Goal: Task Accomplishment & Management: Use online tool/utility

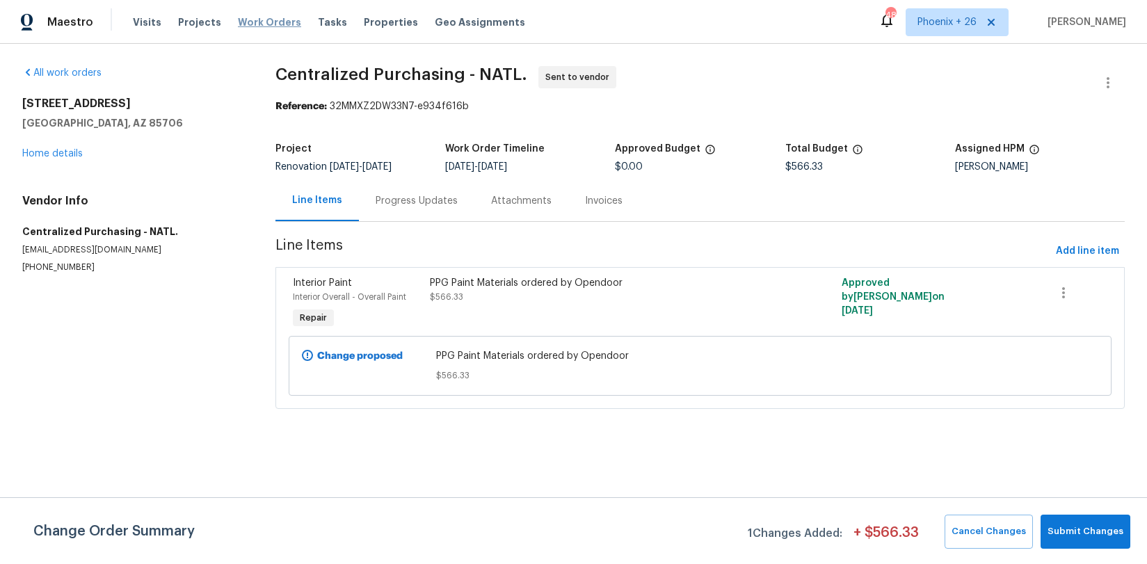
click at [270, 22] on span "Work Orders" at bounding box center [269, 22] width 63 height 14
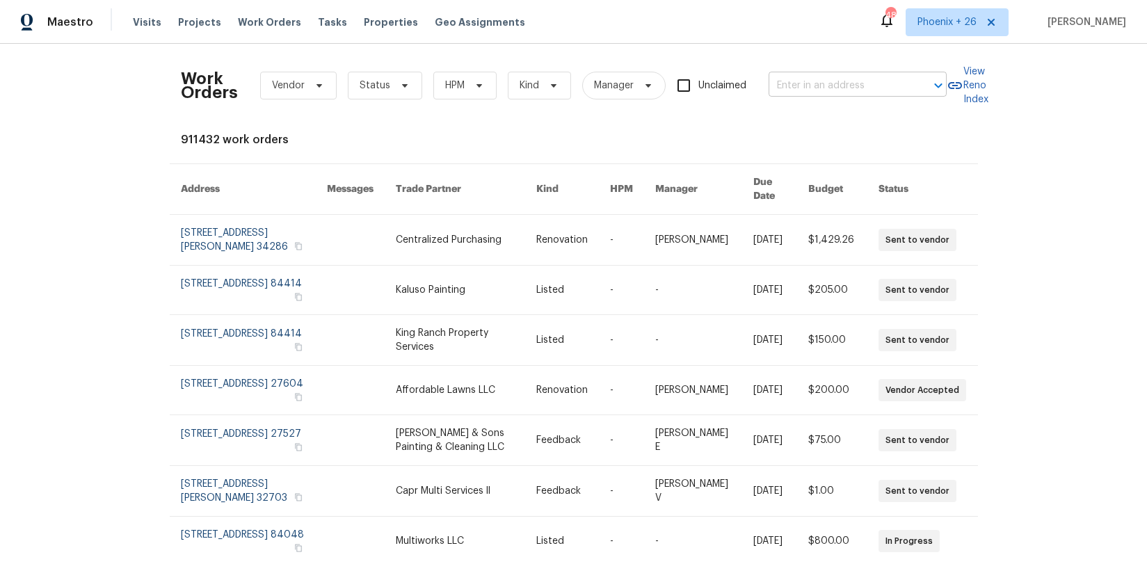
click at [816, 85] on input "text" at bounding box center [837, 86] width 139 height 22
paste input "[STREET_ADDRESS][PERSON_NAME]"
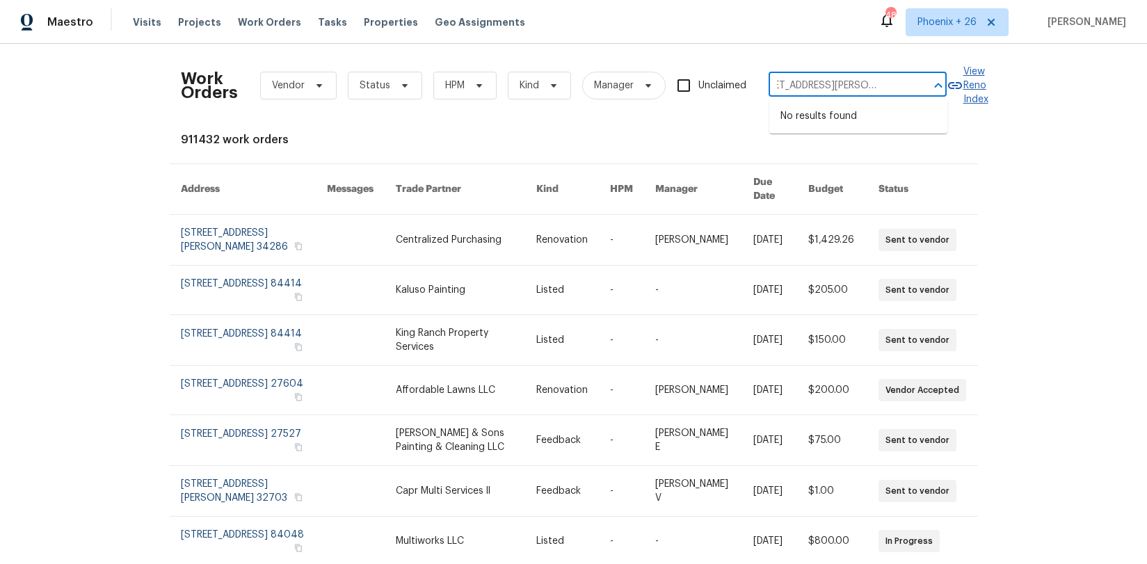
scroll to position [0, 33]
drag, startPoint x: 809, startPoint y: 81, endPoint x: 965, endPoint y: 77, distance: 155.8
click at [965, 77] on div "Work Orders Vendor Status HPM Kind Manager Unclaimed [STREET_ADDRESS][PERSON_NA…" at bounding box center [574, 85] width 786 height 61
type input "[STREET_ADDRESS][PERSON_NAME]"
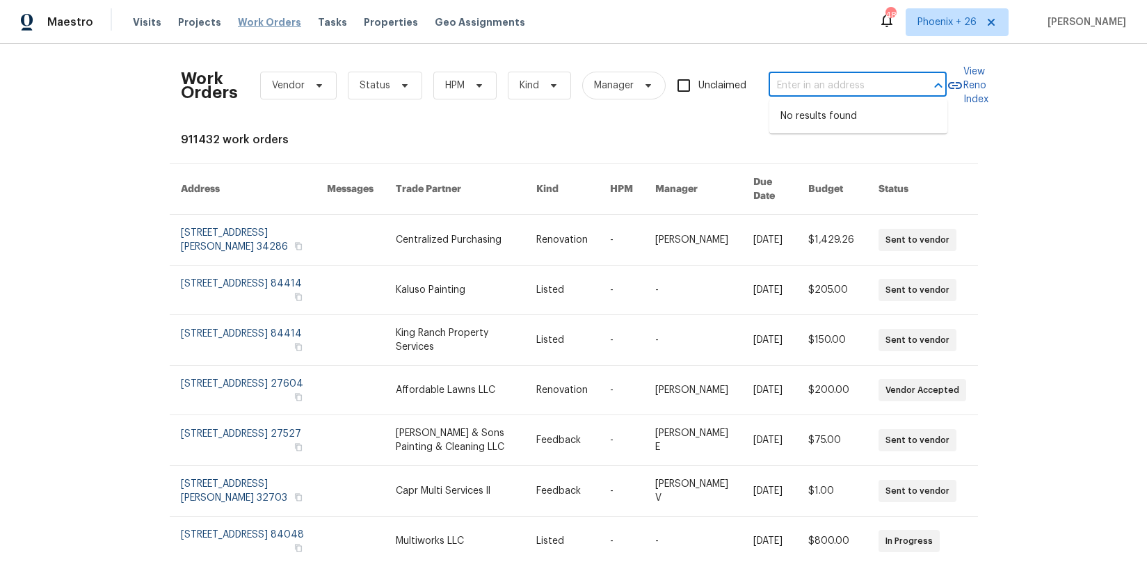
click at [269, 19] on span "Work Orders" at bounding box center [269, 22] width 63 height 14
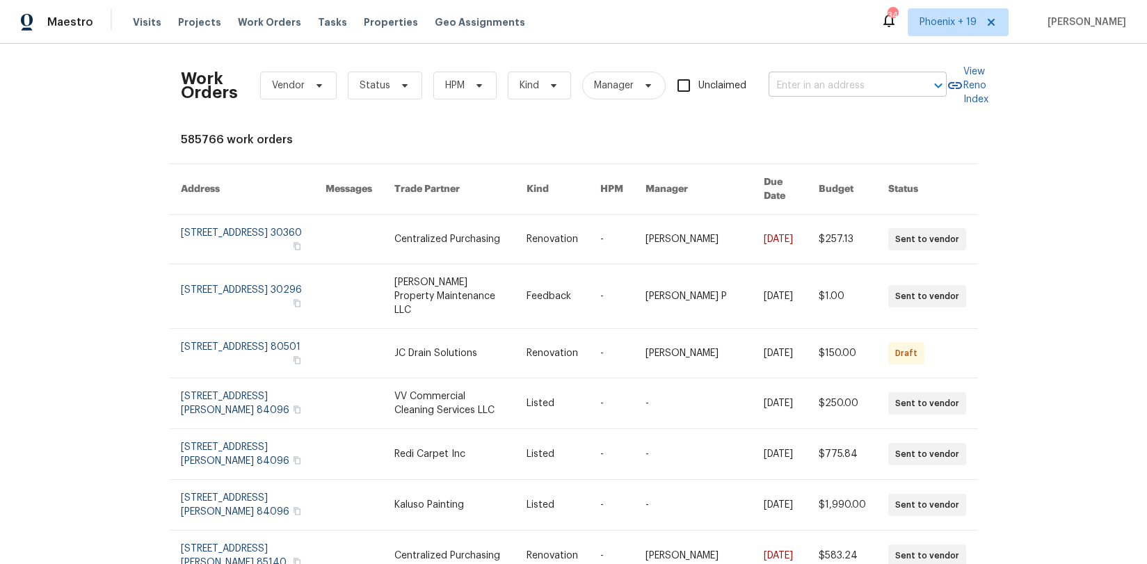
drag, startPoint x: 795, startPoint y: 102, endPoint x: 790, endPoint y: 89, distance: 13.4
click at [795, 101] on div "Work Orders Vendor Status HPM Kind Manager Unclaimed ​" at bounding box center [564, 85] width 766 height 61
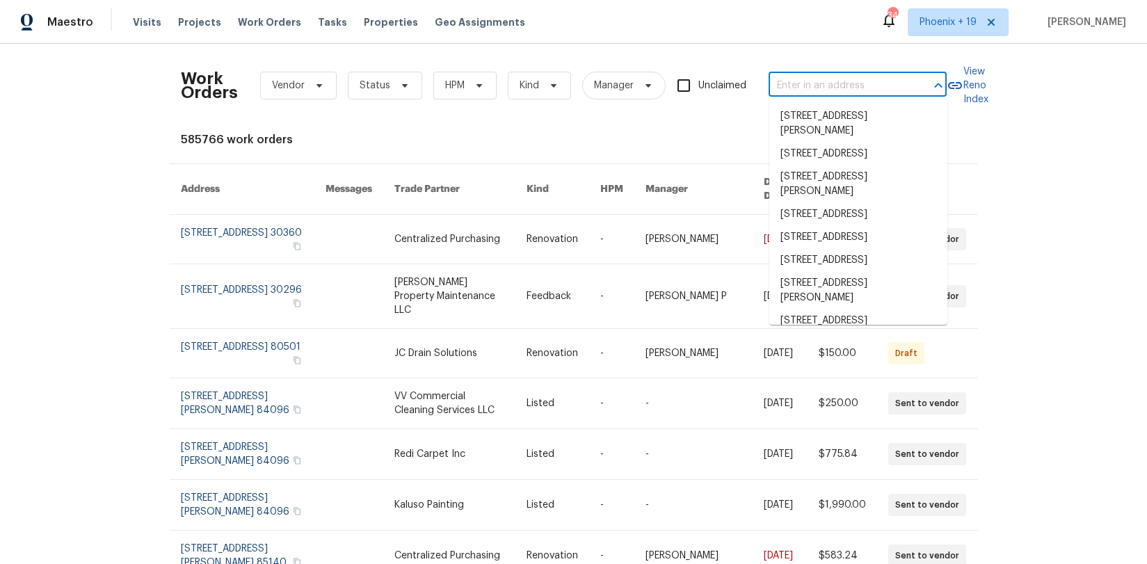
click at [788, 89] on input "text" at bounding box center [837, 86] width 139 height 22
paste input "[STREET_ADDRESS][PERSON_NAME]"
type input "[STREET_ADDRESS][PERSON_NAME]"
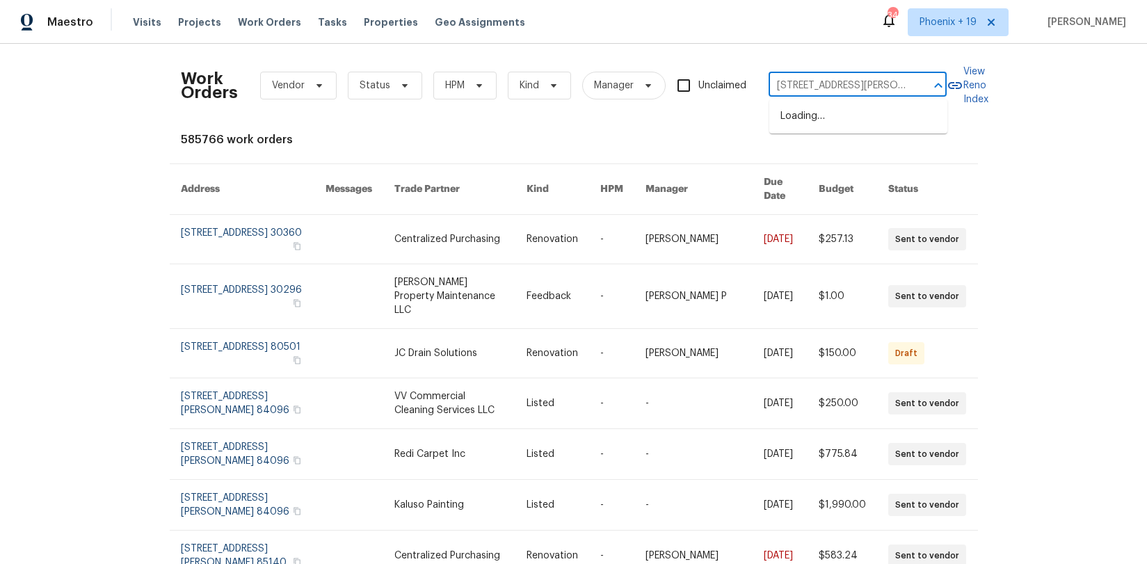
scroll to position [0, 32]
click at [810, 114] on li "[STREET_ADDRESS][PERSON_NAME]" at bounding box center [858, 124] width 178 height 38
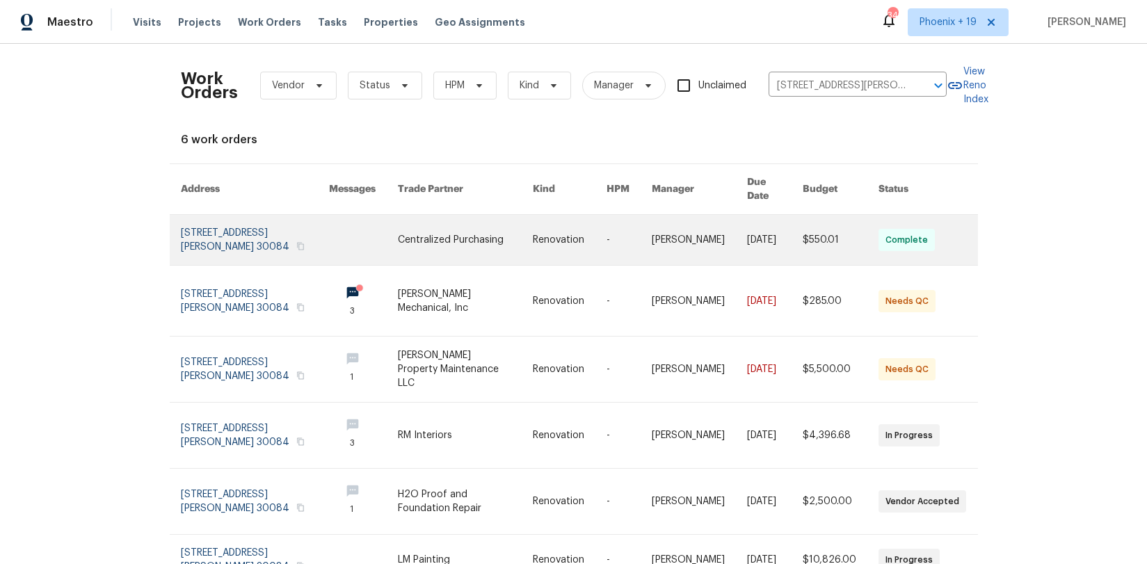
click at [444, 246] on link at bounding box center [465, 240] width 135 height 50
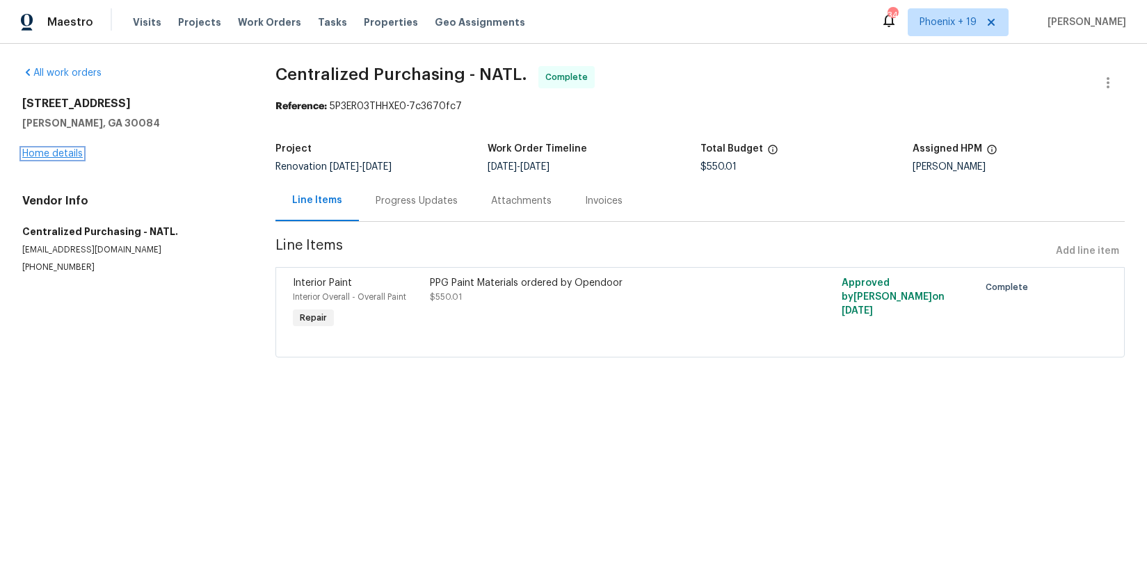
click at [43, 156] on link "Home details" at bounding box center [52, 154] width 61 height 10
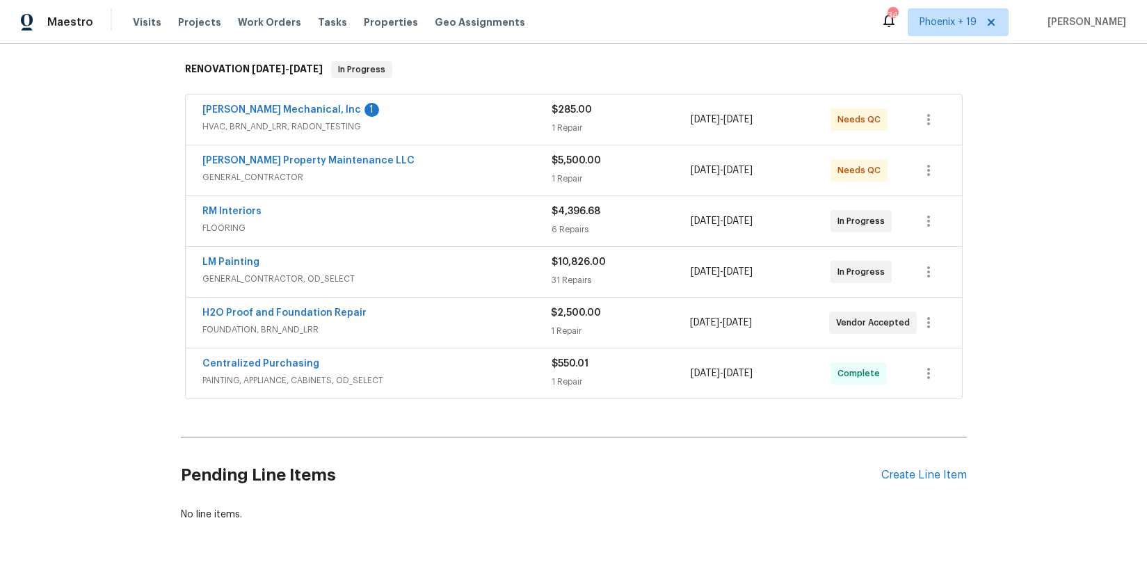
scroll to position [239, 0]
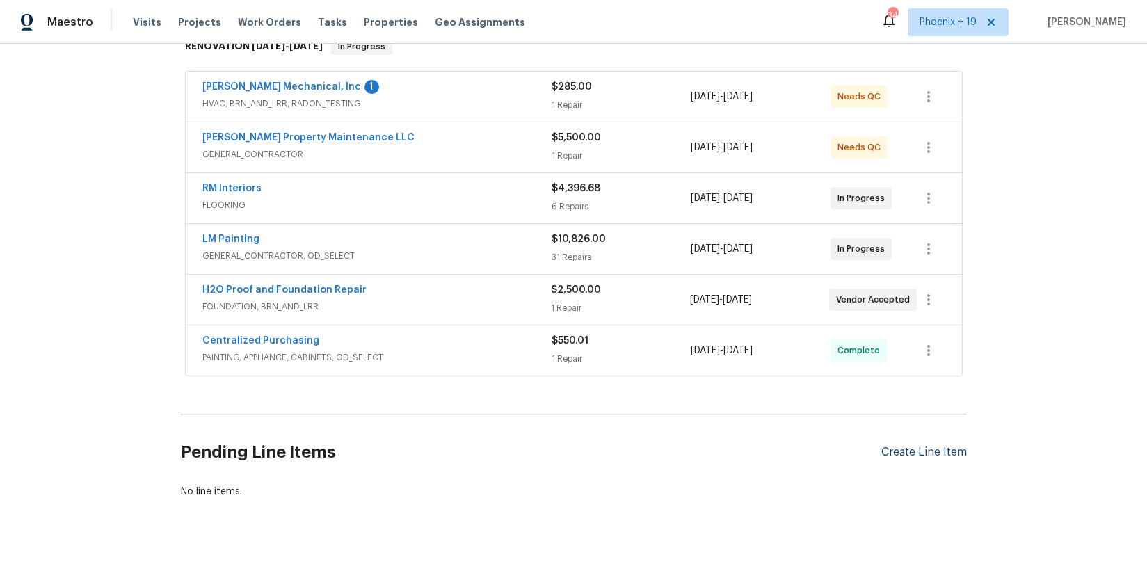
drag, startPoint x: 957, startPoint y: 476, endPoint x: 940, endPoint y: 450, distance: 31.1
click at [956, 474] on div "Pending Line Items Create Line Item" at bounding box center [574, 452] width 786 height 65
click at [939, 450] on div "Create Line Item" at bounding box center [924, 452] width 86 height 13
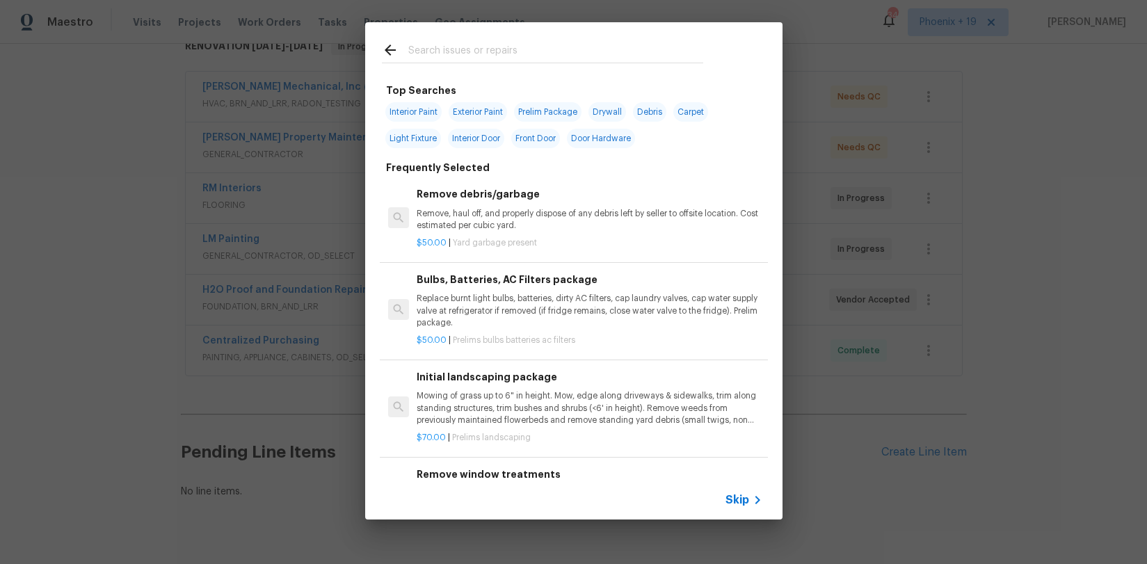
click at [549, 58] on input "text" at bounding box center [555, 52] width 295 height 21
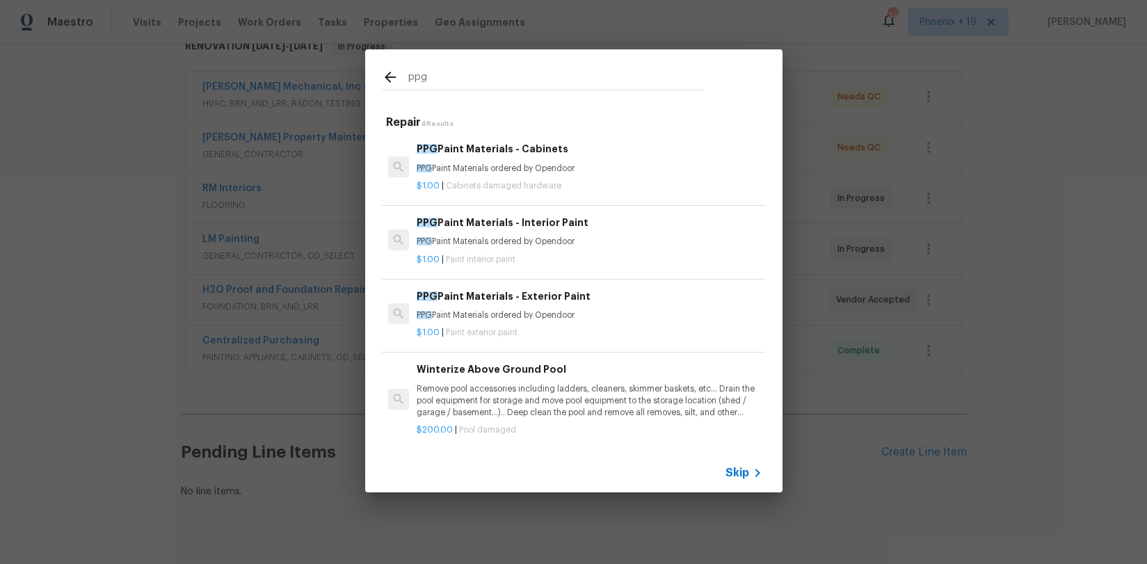
type input "ppg"
click at [624, 252] on div "$1.00 | Paint interior paint" at bounding box center [589, 256] width 345 height 17
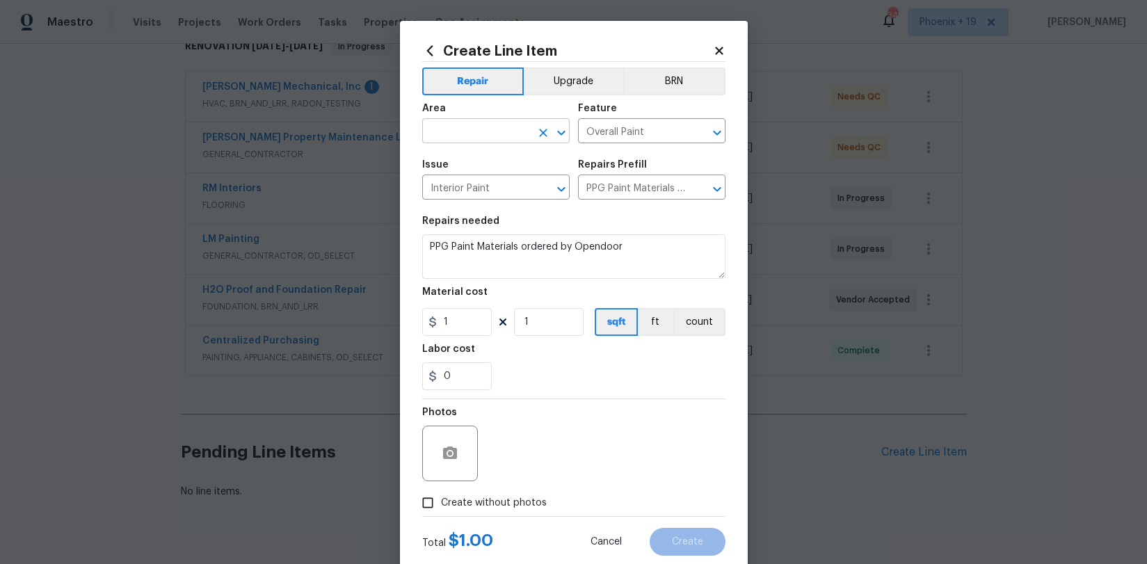
click at [504, 140] on input "text" at bounding box center [476, 133] width 108 height 22
click at [511, 184] on li "Interior Overall" at bounding box center [495, 186] width 147 height 23
type input "Interior Overall"
drag, startPoint x: 637, startPoint y: 363, endPoint x: 580, endPoint y: 361, distance: 57.1
click at [625, 364] on div "0" at bounding box center [573, 376] width 303 height 28
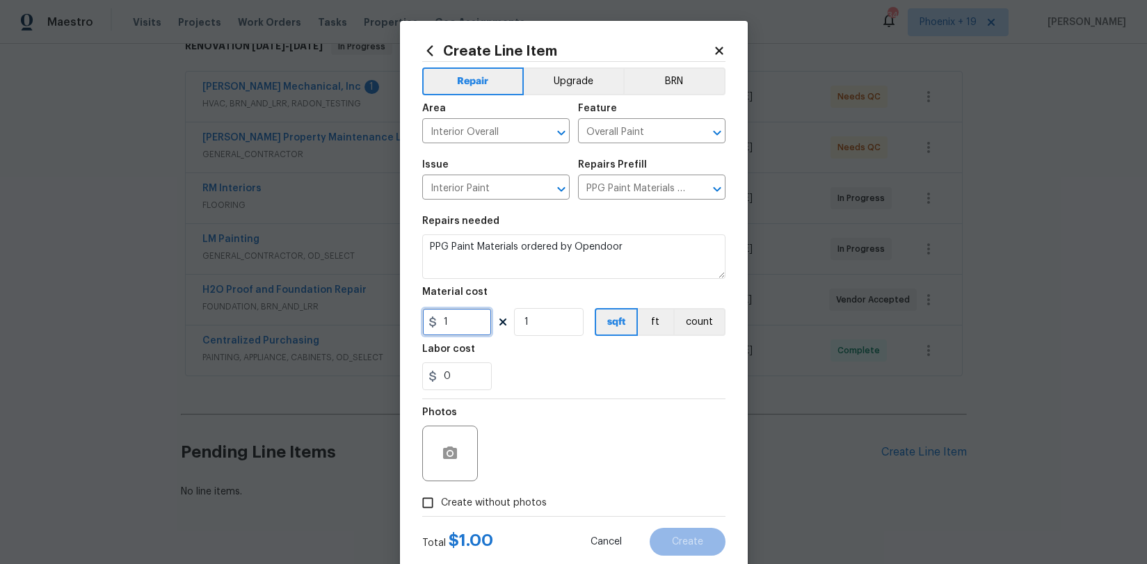
drag, startPoint x: 460, startPoint y: 323, endPoint x: 420, endPoint y: 319, distance: 39.9
click at [420, 319] on div "Create Line Item Repair Upgrade BRN Area Interior Overall ​ Feature Overall Pai…" at bounding box center [574, 299] width 348 height 557
type input "37.52"
drag, startPoint x: 517, startPoint y: 513, endPoint x: 529, endPoint y: 491, distance: 24.3
click at [518, 512] on label "Create without photos" at bounding box center [480, 503] width 132 height 26
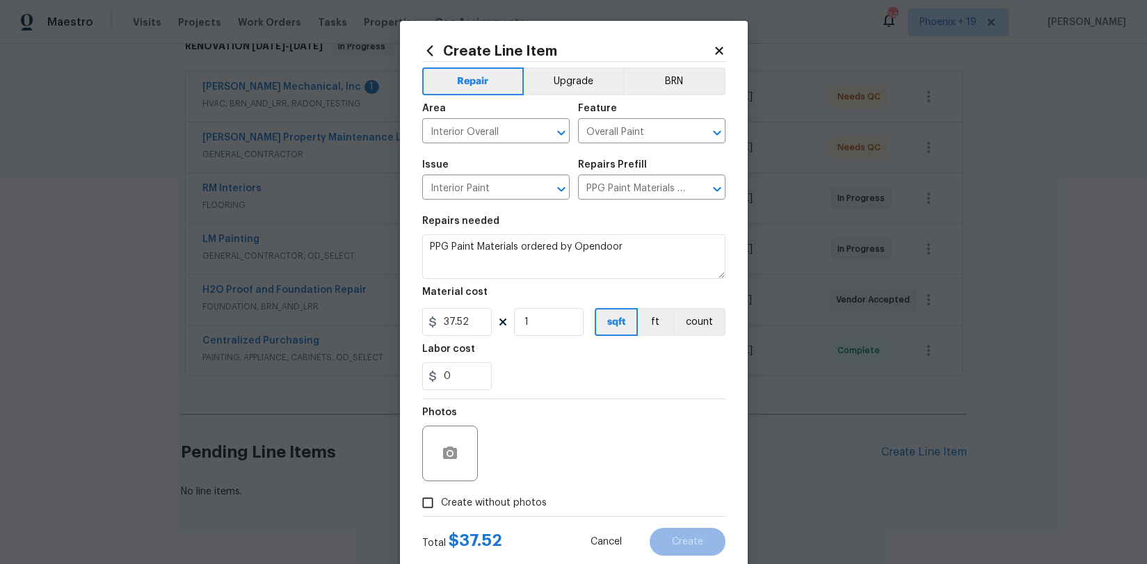
click at [441, 512] on input "Create without photos" at bounding box center [427, 503] width 26 height 26
checkbox input "true"
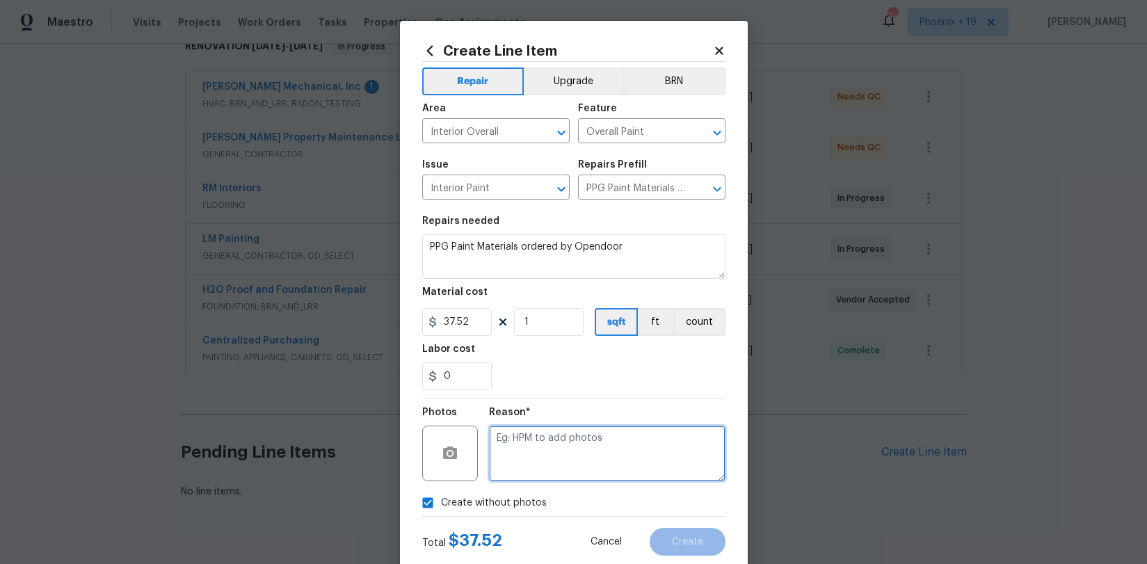
click at [530, 474] on textarea at bounding box center [607, 454] width 236 height 56
type textarea "NA"
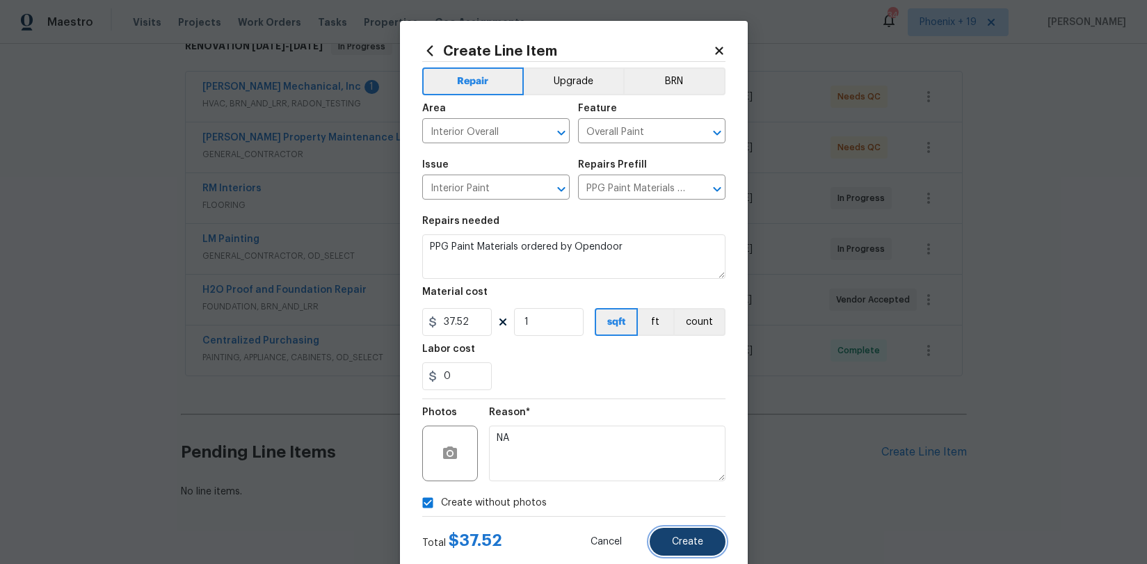
click at [703, 540] on button "Create" at bounding box center [688, 542] width 76 height 28
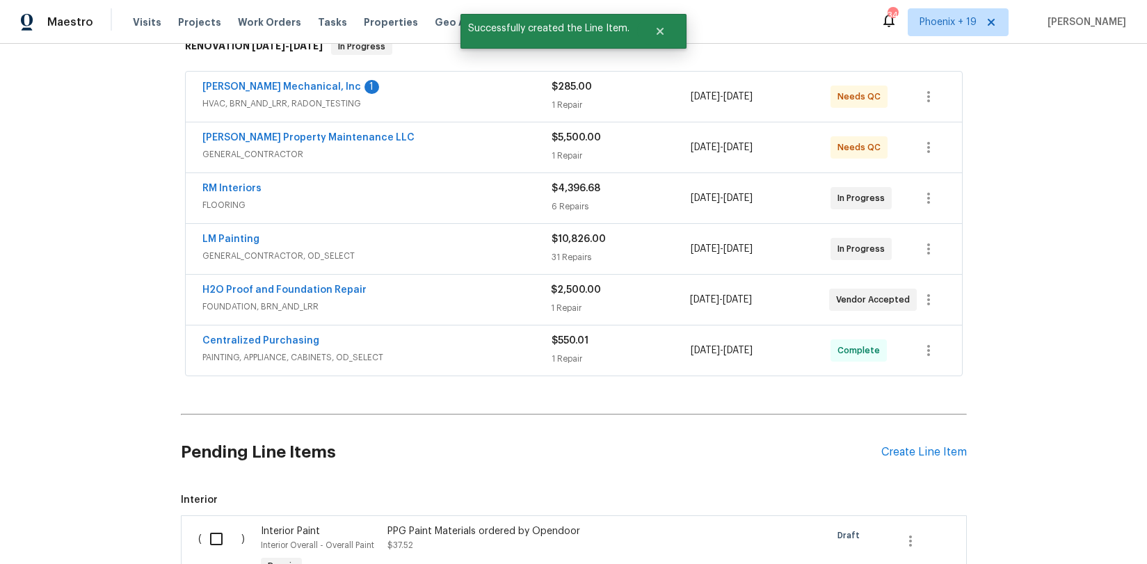
scroll to position [427, 0]
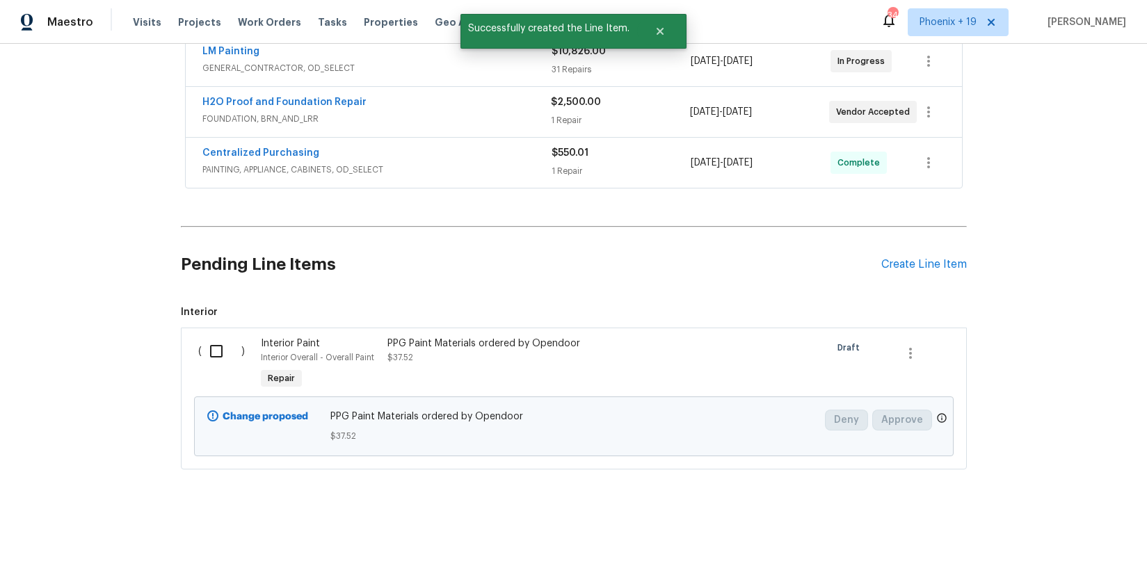
click at [210, 357] on input "checkbox" at bounding box center [222, 351] width 40 height 29
checkbox input "true"
click at [1061, 528] on span "Create Work Order" at bounding box center [1067, 529] width 92 height 17
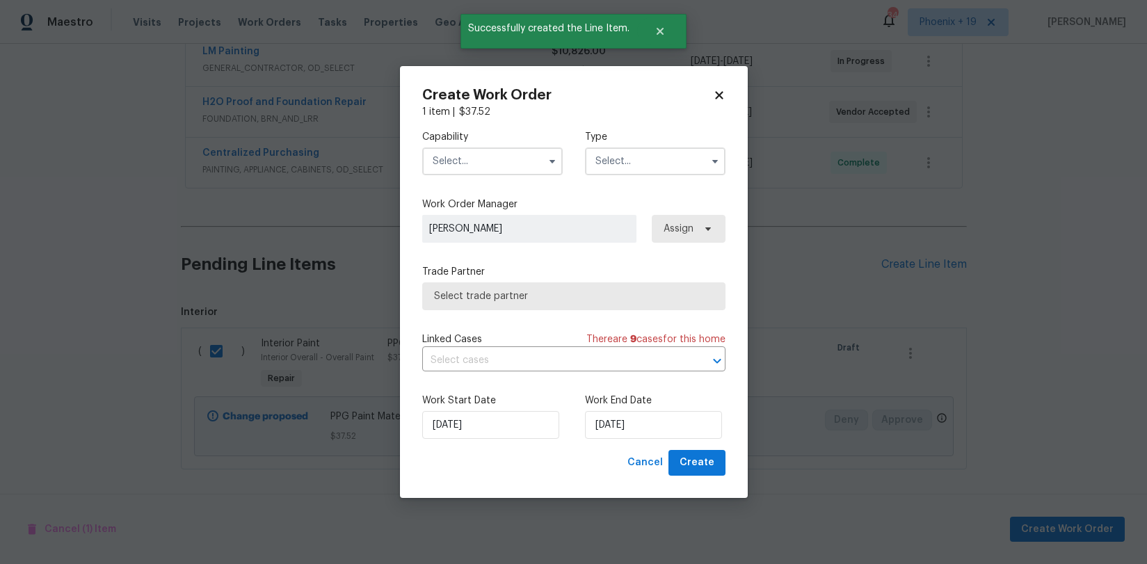
drag, startPoint x: 447, startPoint y: 157, endPoint x: 447, endPoint y: 168, distance: 11.1
click at [448, 159] on input "text" at bounding box center [492, 161] width 140 height 28
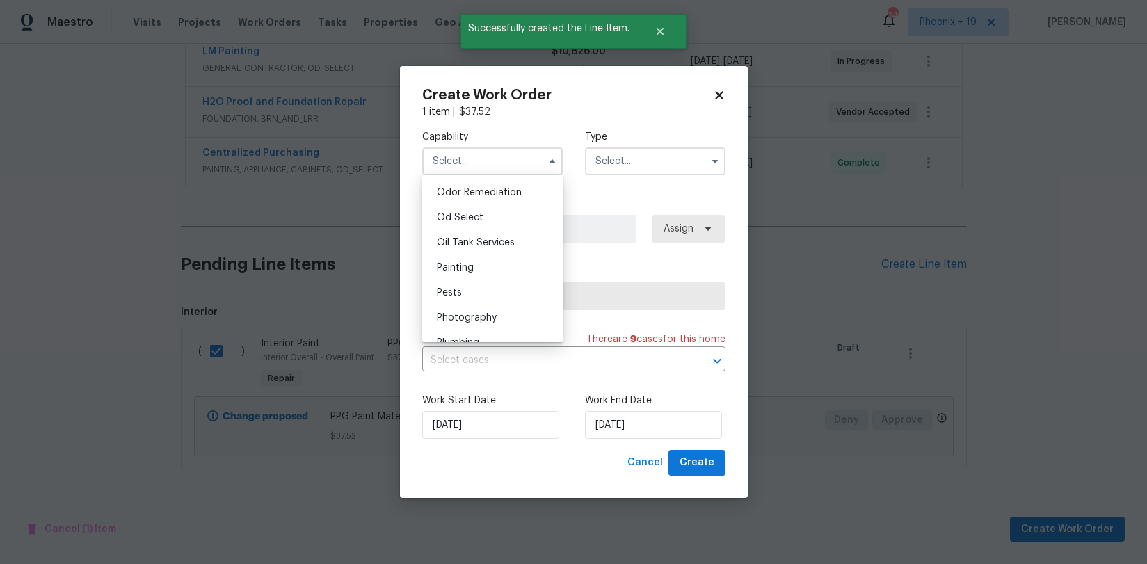
scroll to position [1097, 0]
click at [477, 257] on div "Painting" at bounding box center [493, 262] width 134 height 25
type input "Painting"
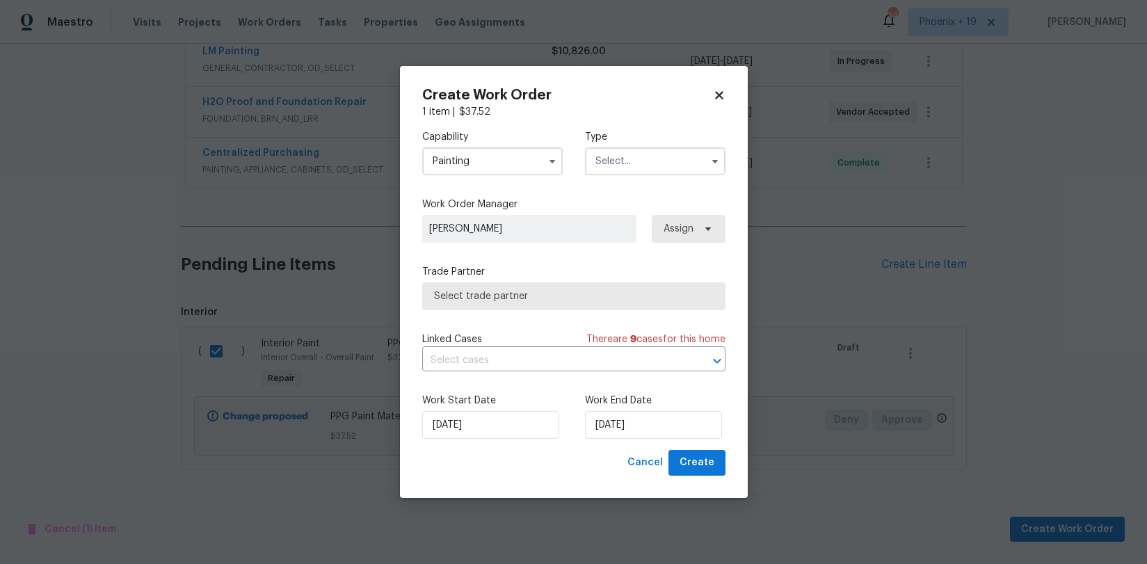
drag, startPoint x: 595, startPoint y: 165, endPoint x: 599, endPoint y: 172, distance: 8.7
click at [596, 166] on input "text" at bounding box center [655, 161] width 140 height 28
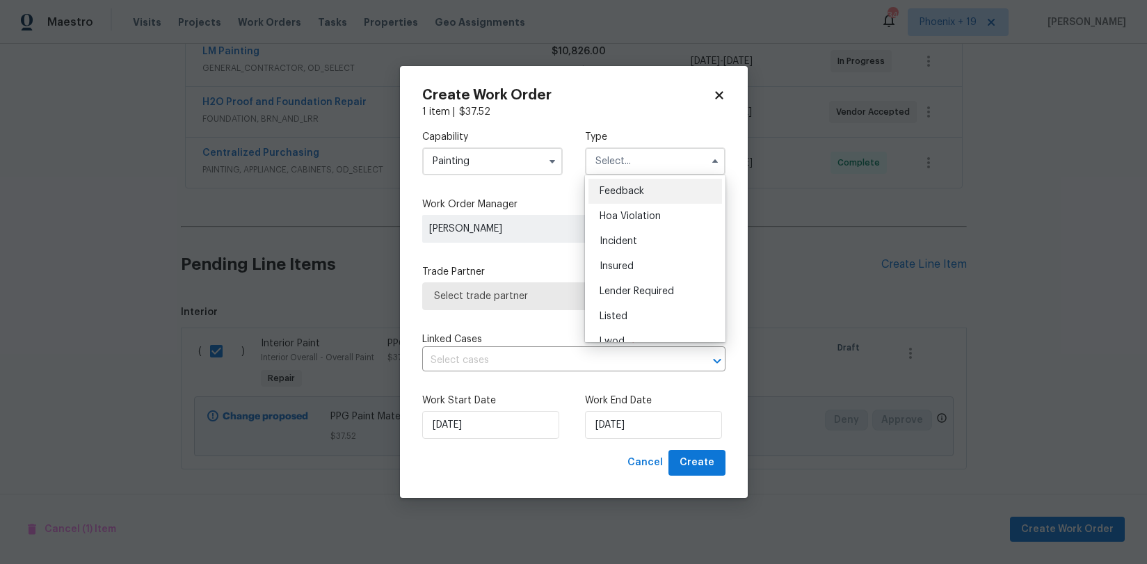
scroll to position [166, 0]
click at [642, 243] on div "Renovation" at bounding box center [655, 251] width 134 height 25
type input "Renovation"
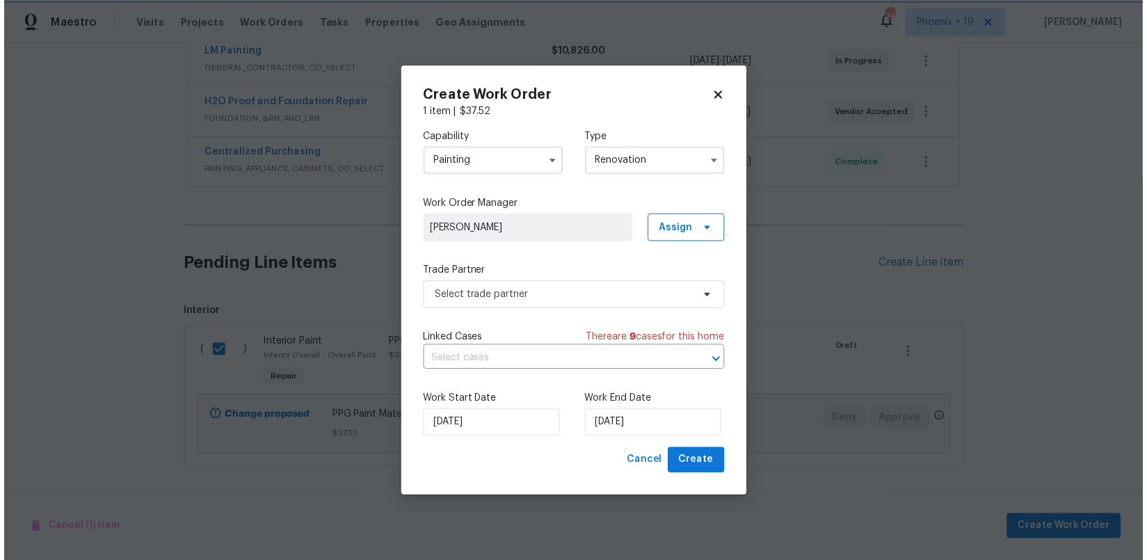
scroll to position [0, 0]
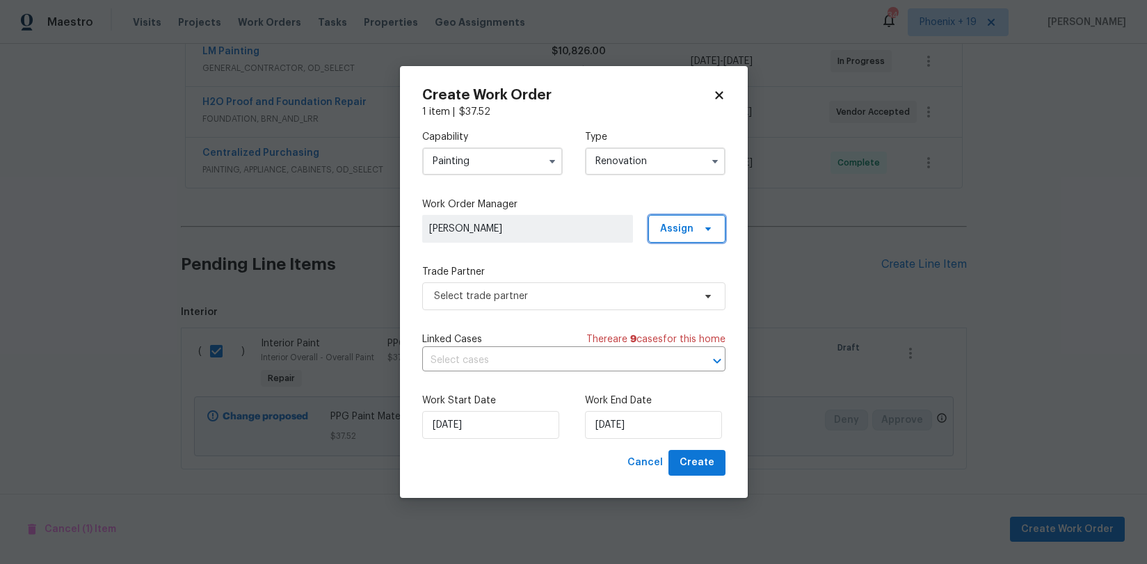
drag, startPoint x: 669, startPoint y: 229, endPoint x: 668, endPoint y: 251, distance: 22.3
click at [669, 229] on span "Assign" at bounding box center [676, 229] width 33 height 14
click at [668, 285] on div "Assign to me" at bounding box center [689, 288] width 61 height 14
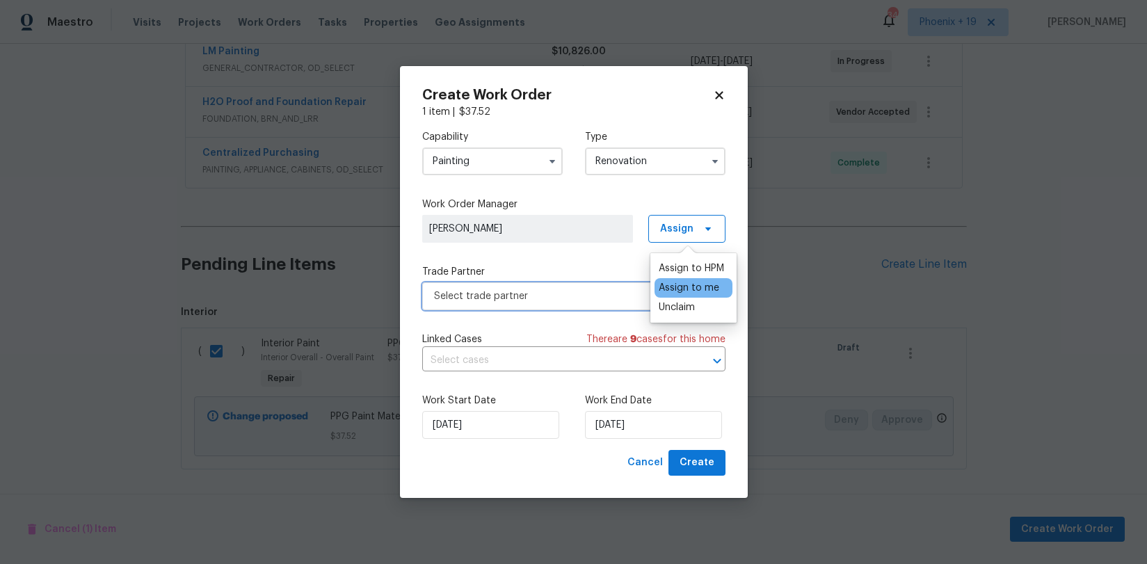
click at [614, 290] on span "Select trade partner" at bounding box center [563, 296] width 259 height 14
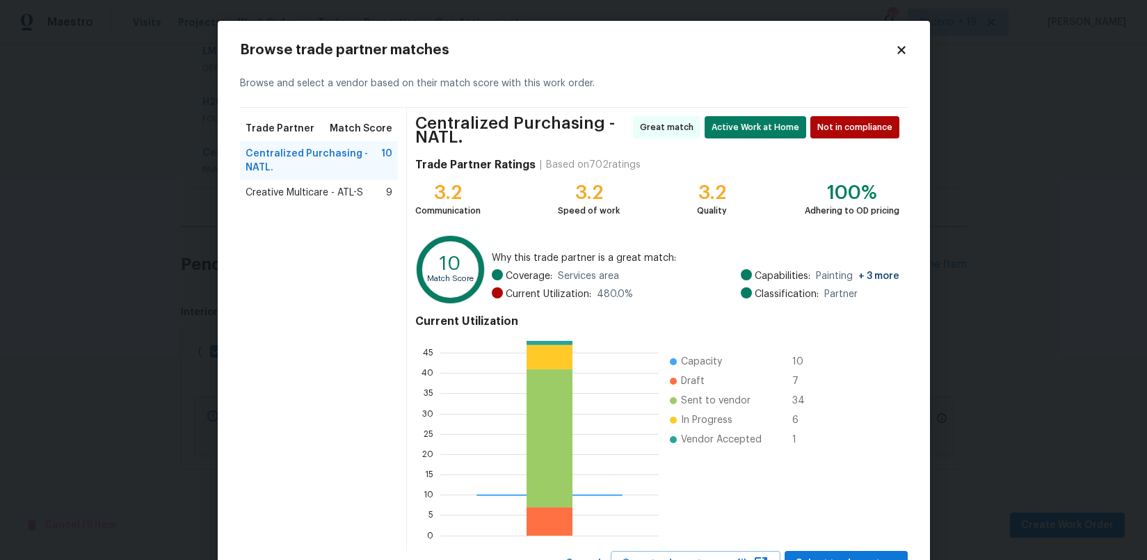
scroll to position [59, 0]
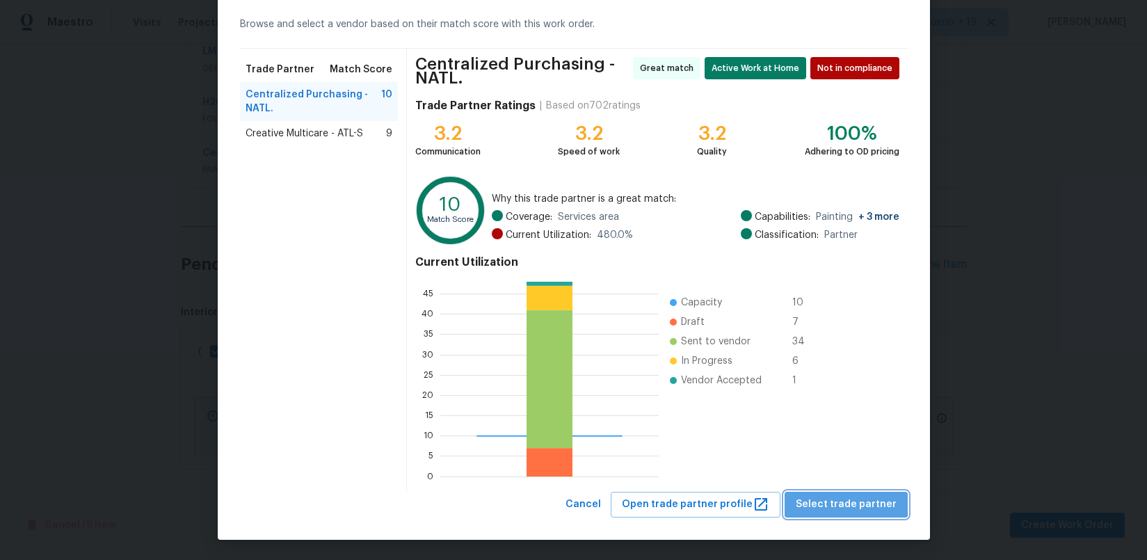
click at [853, 494] on button "Select trade partner" at bounding box center [845, 505] width 123 height 26
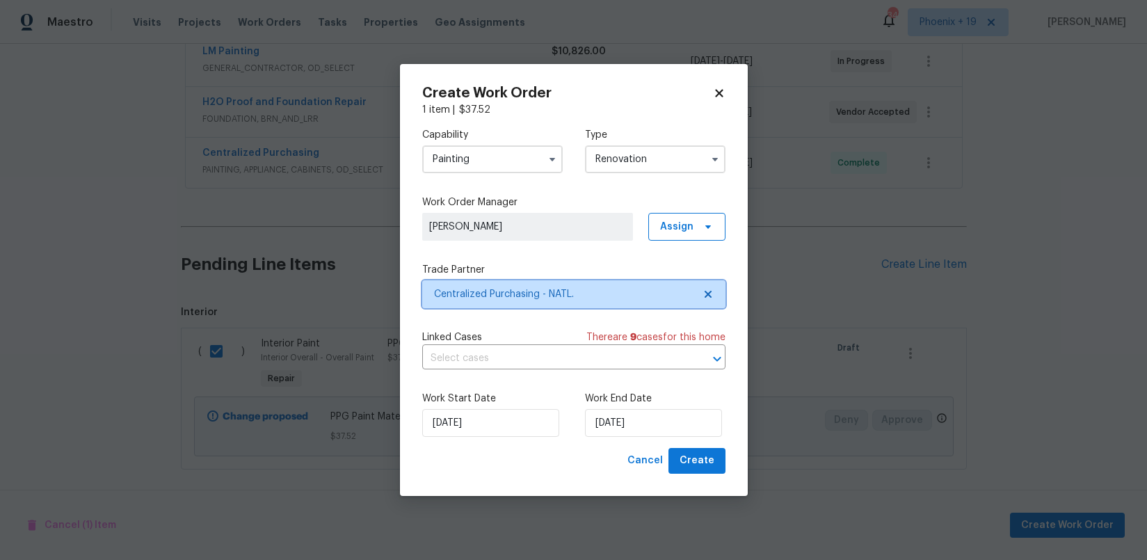
scroll to position [0, 0]
click at [708, 458] on span "Create" at bounding box center [696, 460] width 35 height 17
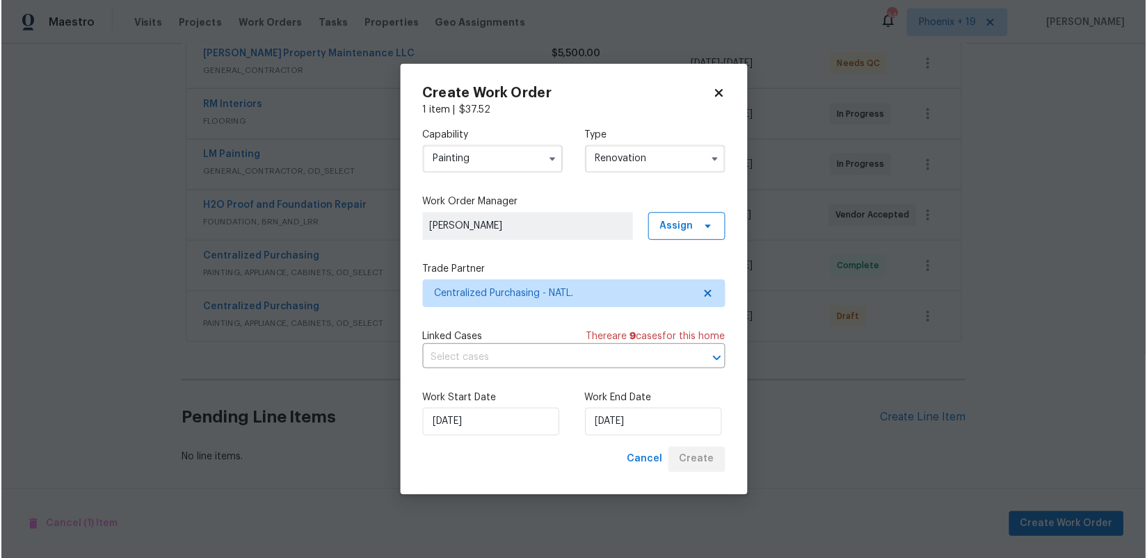
scroll to position [323, 0]
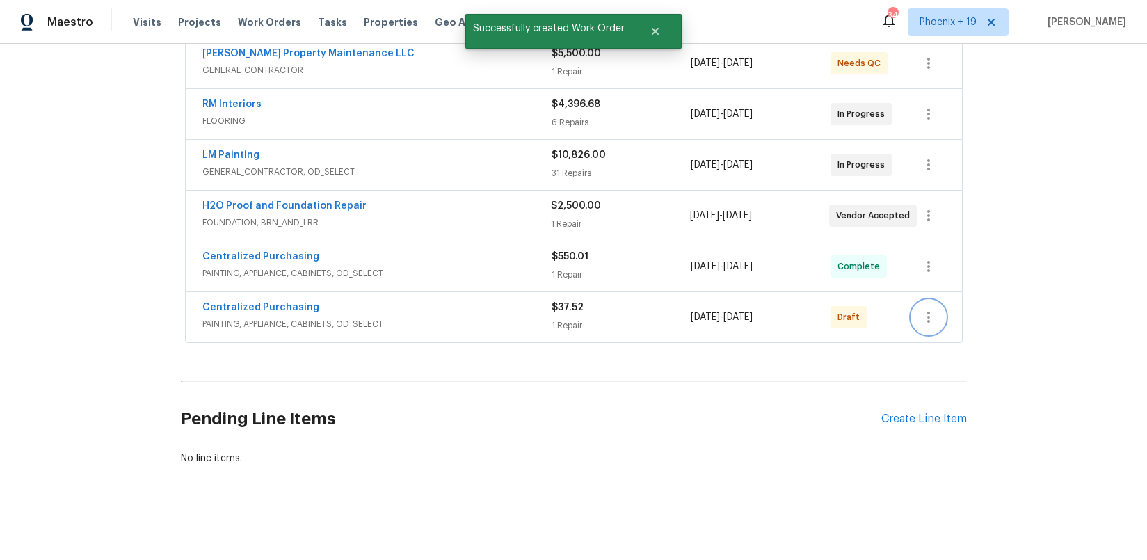
click at [928, 315] on icon "button" at bounding box center [928, 317] width 17 height 17
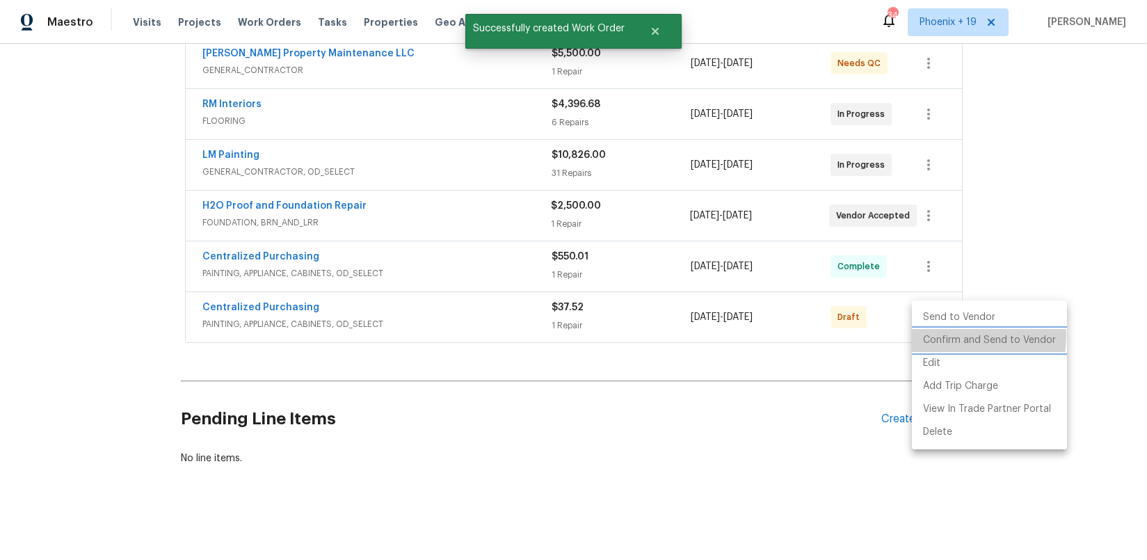
click at [933, 335] on li "Confirm and Send to Vendor" at bounding box center [989, 340] width 155 height 23
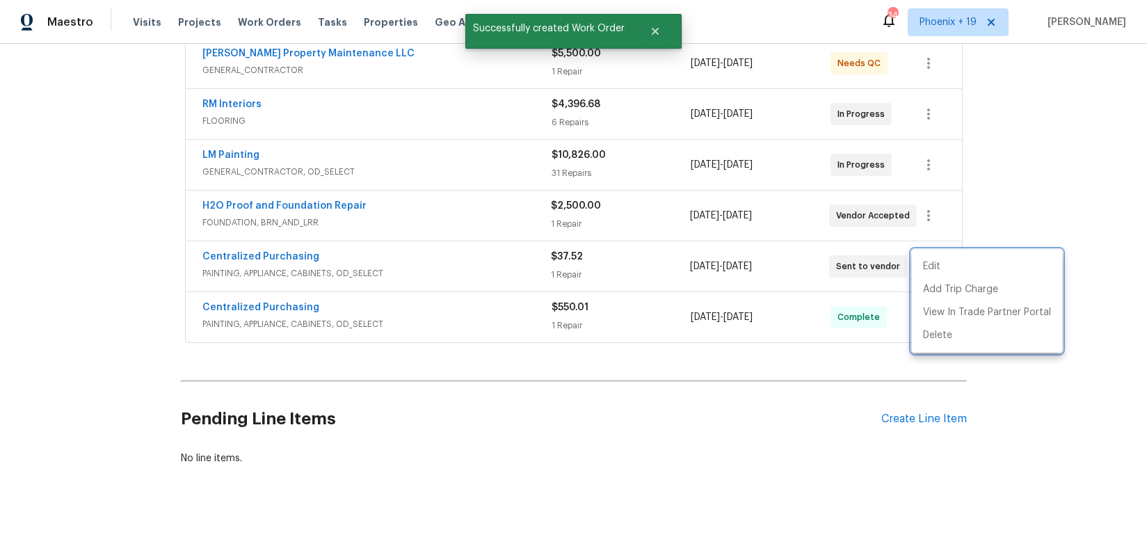
drag, startPoint x: 559, startPoint y: 257, endPoint x: 353, endPoint y: 248, distance: 206.8
click at [508, 255] on div at bounding box center [573, 280] width 1147 height 560
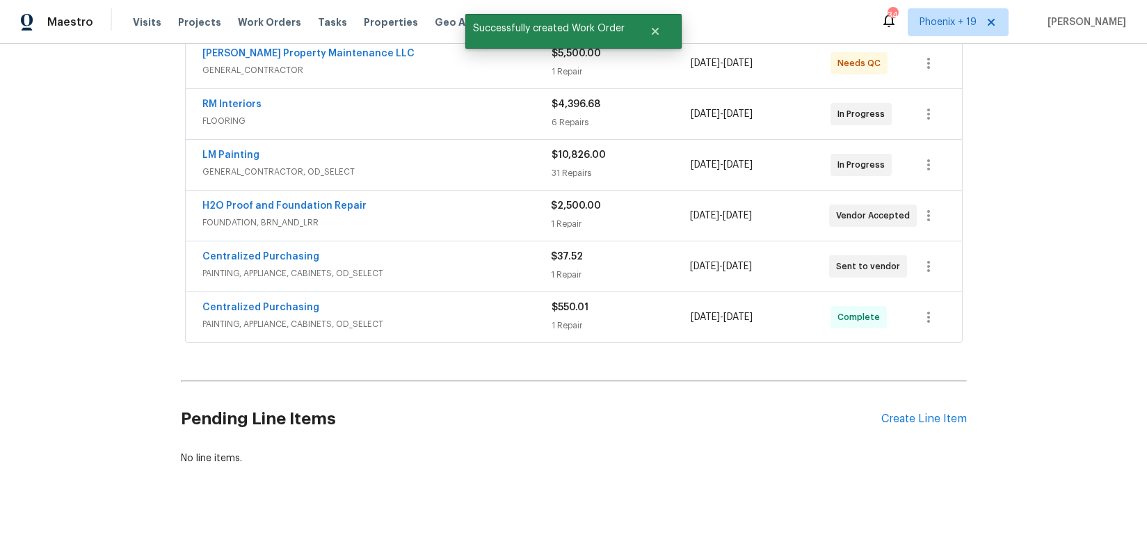
click at [279, 250] on span "Centralized Purchasing" at bounding box center [260, 257] width 117 height 14
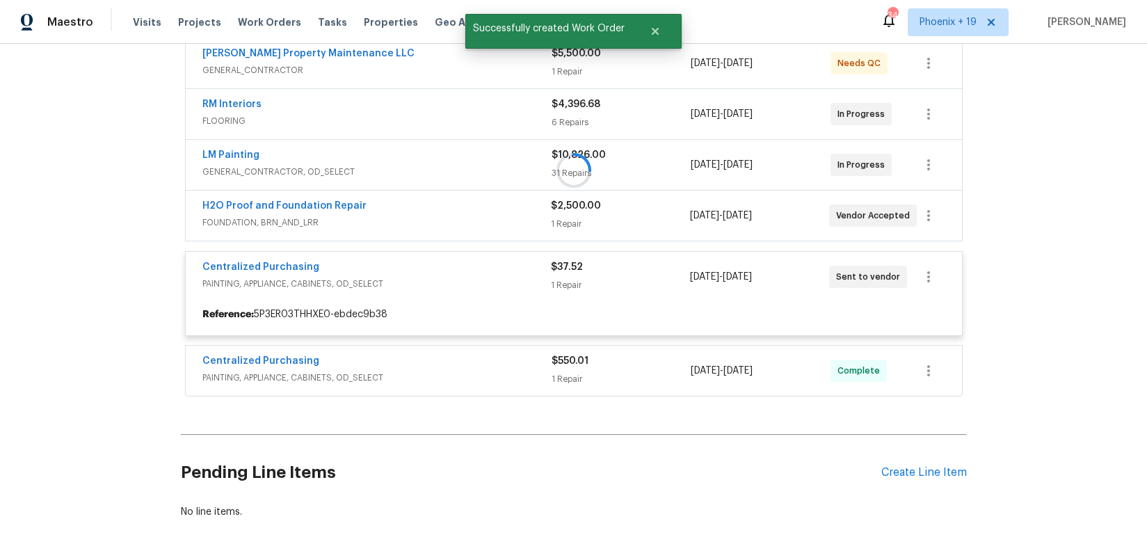
drag, startPoint x: 287, startPoint y: 264, endPoint x: 293, endPoint y: 275, distance: 13.4
click at [287, 264] on div at bounding box center [574, 170] width 786 height 460
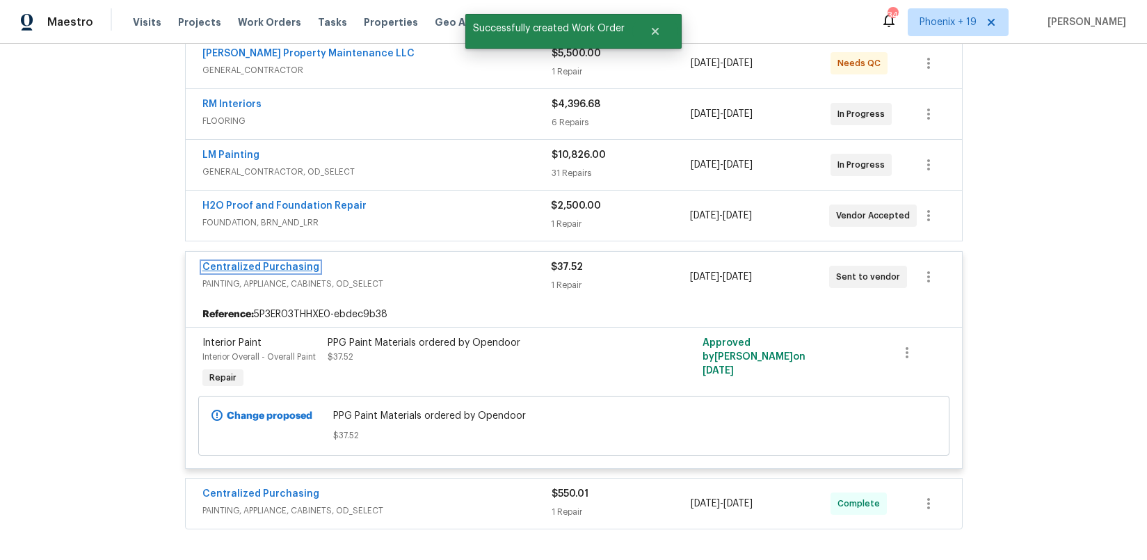
click at [289, 268] on link "Centralized Purchasing" at bounding box center [260, 267] width 117 height 10
